Goal: Information Seeking & Learning: Learn about a topic

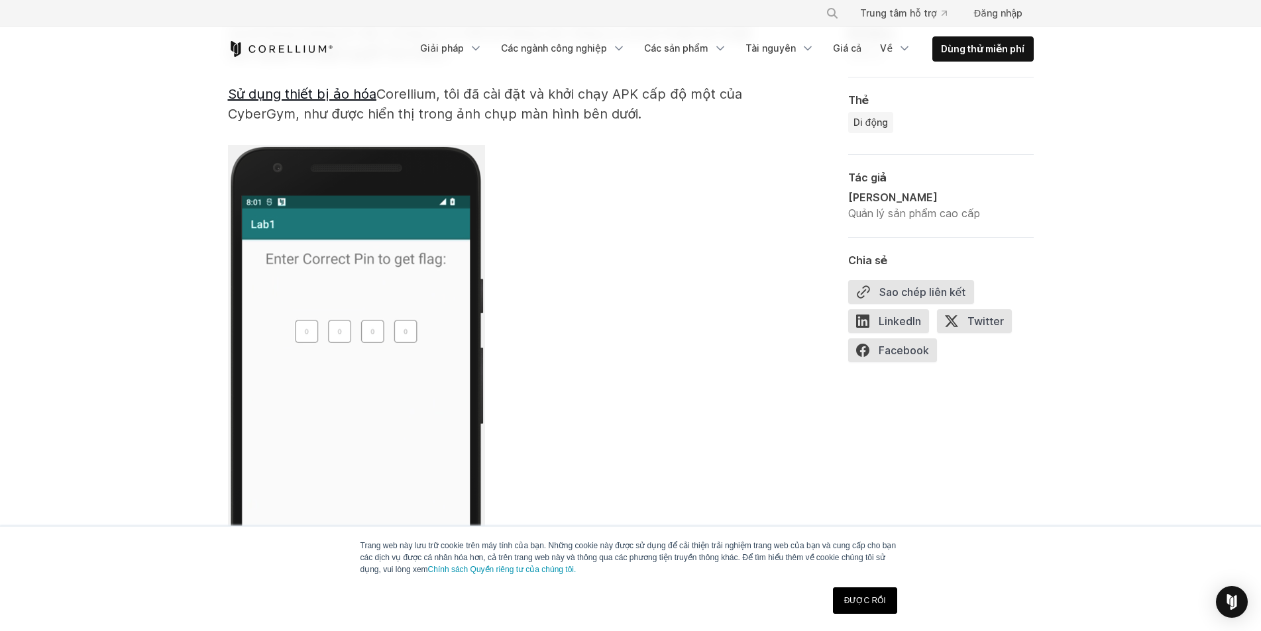
scroll to position [2538, 0]
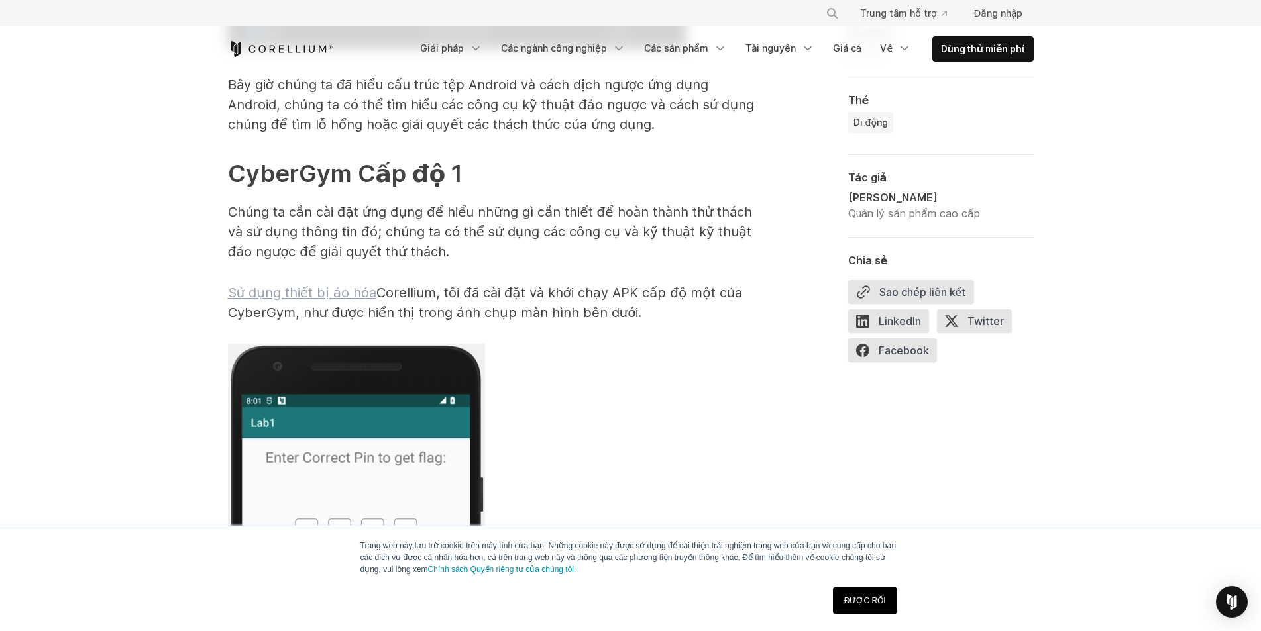
click at [304, 285] on font "Sử dụng thiết bị ảo hóa" at bounding box center [302, 293] width 148 height 16
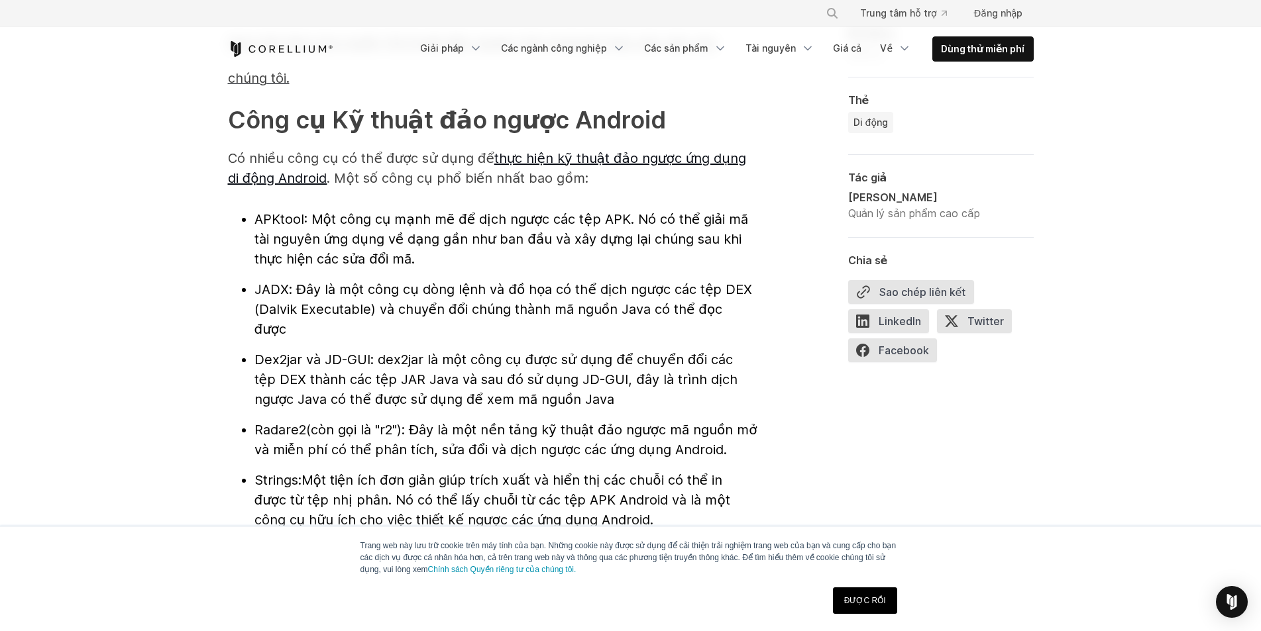
scroll to position [1478, 0]
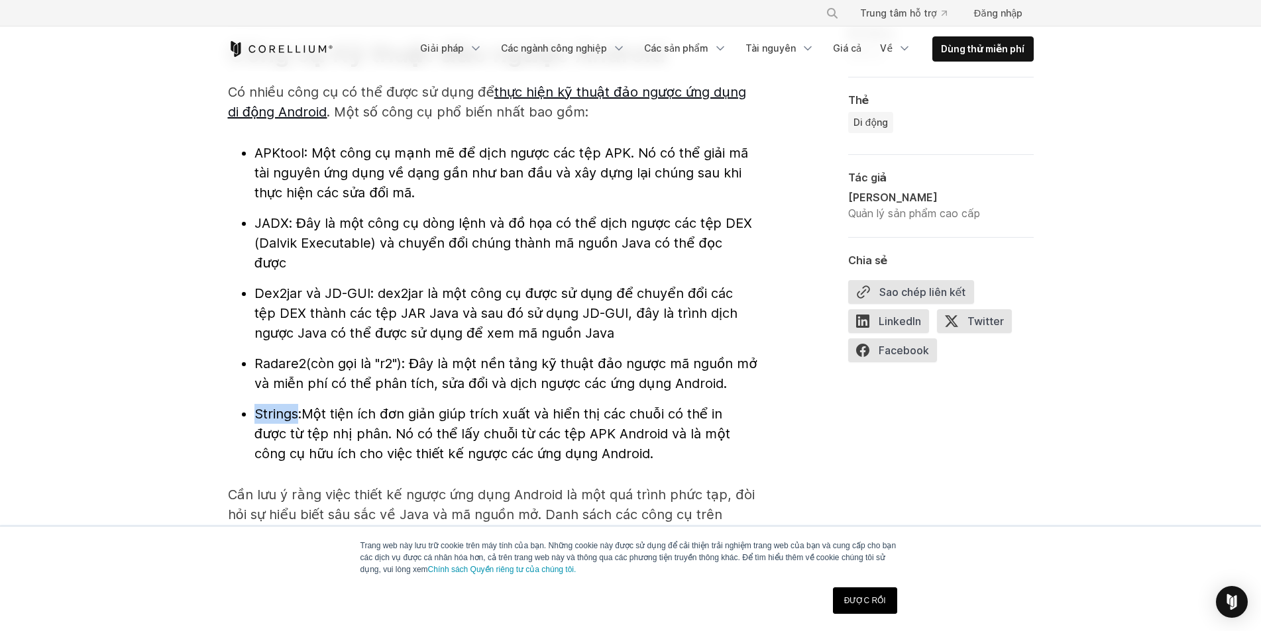
drag, startPoint x: 258, startPoint y: 392, endPoint x: 297, endPoint y: 401, distance: 40.0
click at [297, 405] on font "Strings:" at bounding box center [277, 414] width 47 height 16
copy font "Strings"
click at [323, 405] on font "Một tiện ích đơn giản giúp trích xuất và hiển thị các chuỗi có thể in được từ t…" at bounding box center [492, 434] width 476 height 56
drag, startPoint x: 256, startPoint y: 152, endPoint x: 311, endPoint y: 168, distance: 57.4
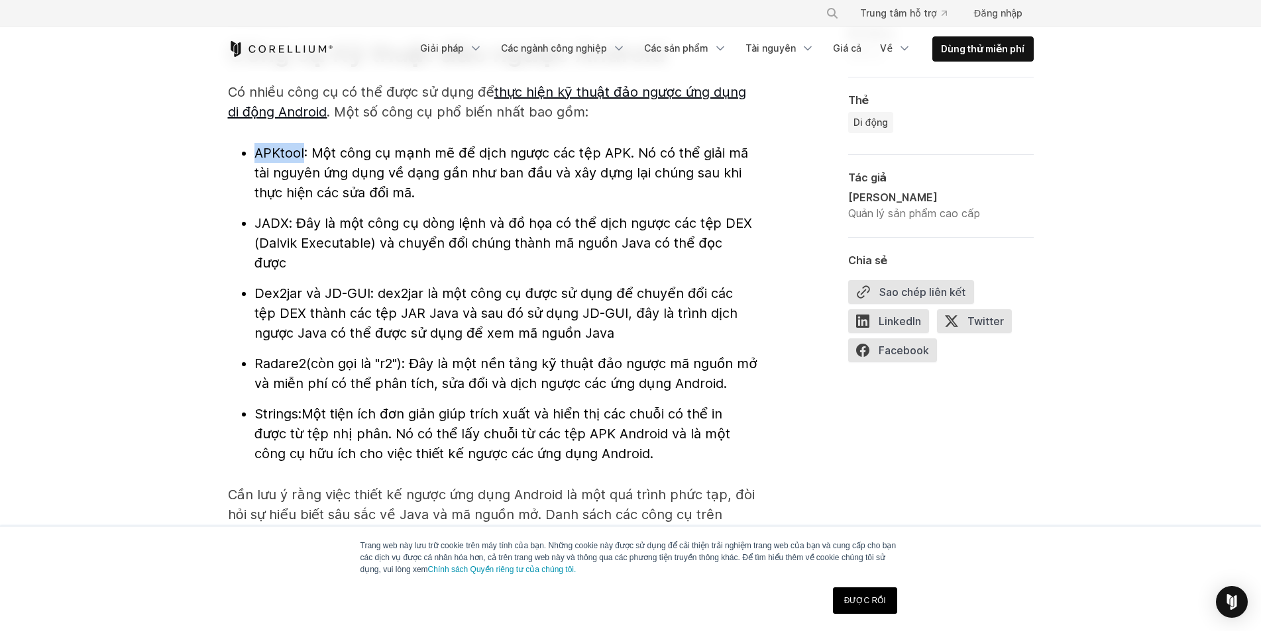
click at [305, 156] on li "APKtool : Một công cụ mạnh mẽ để dịch ngược các tệp APK. Nó có thể giải mã tài …" at bounding box center [505, 173] width 503 height 60
copy font "APKtool"
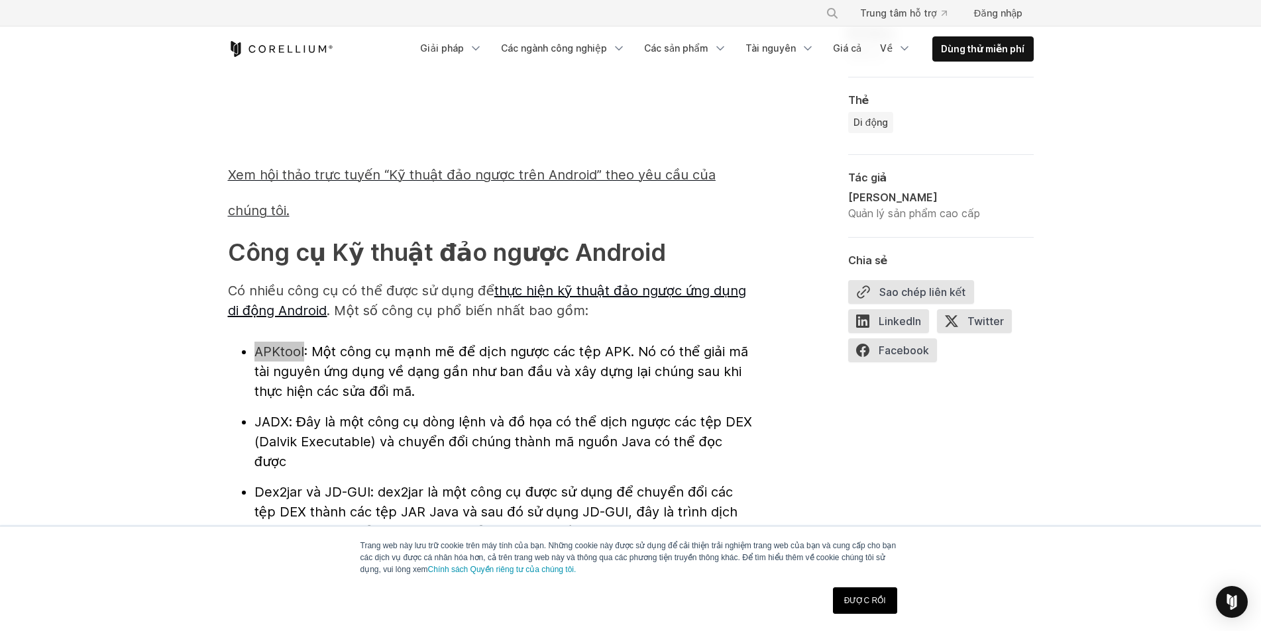
scroll to position [1345, 0]
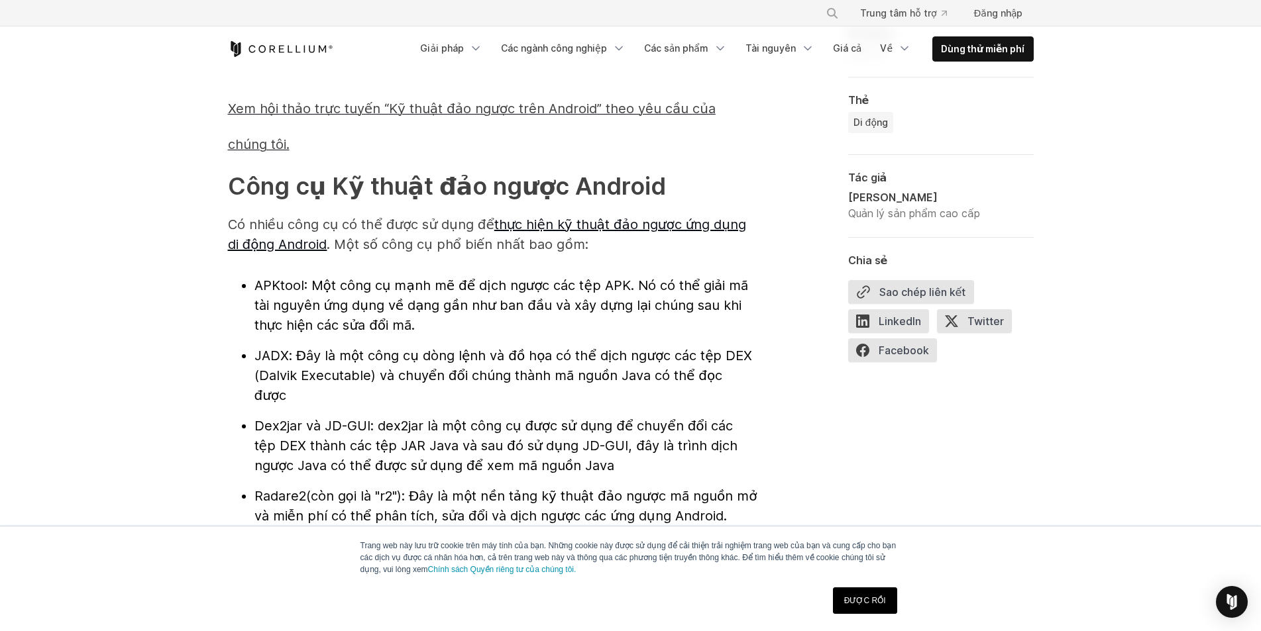
click at [509, 229] on font "thực hiện kỹ thuật đảo ngược ứng dụng di động Android" at bounding box center [487, 235] width 519 height 36
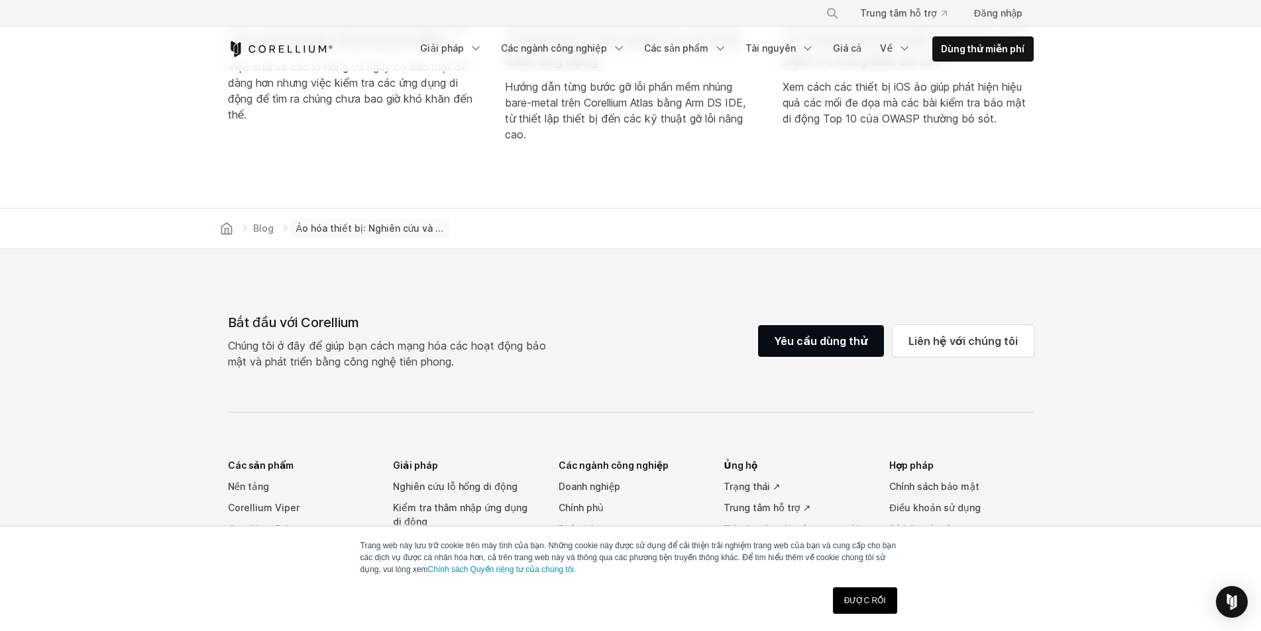
scroll to position [6208, 0]
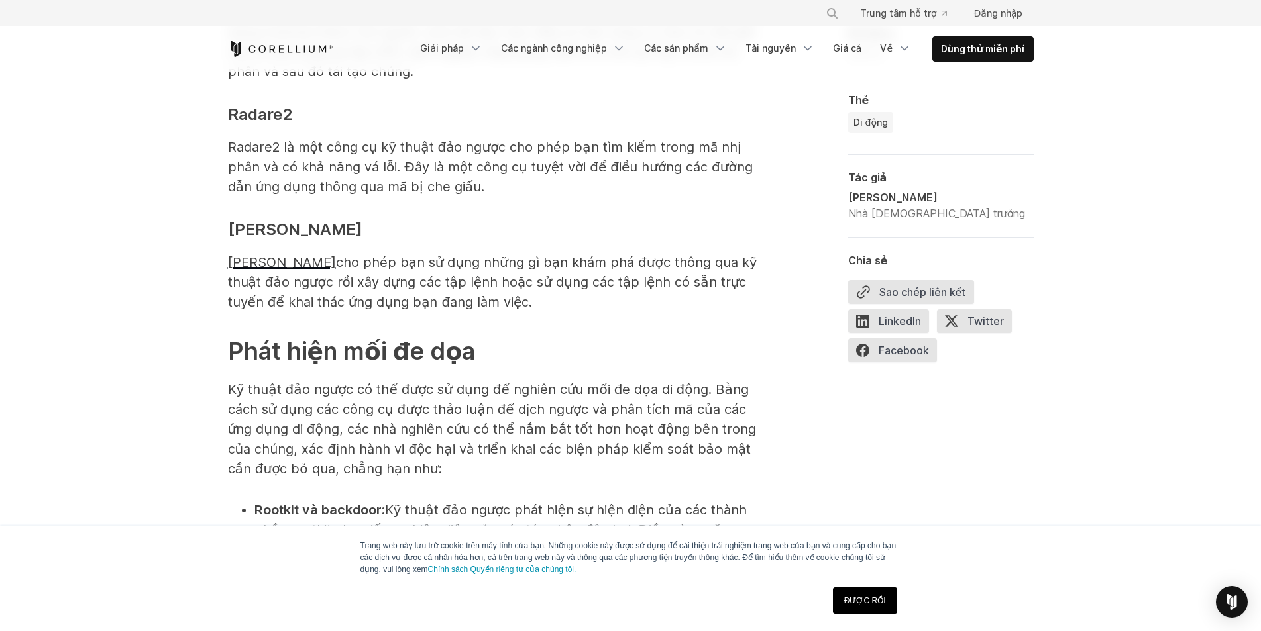
scroll to position [2583, 0]
